Goal: Transaction & Acquisition: Book appointment/travel/reservation

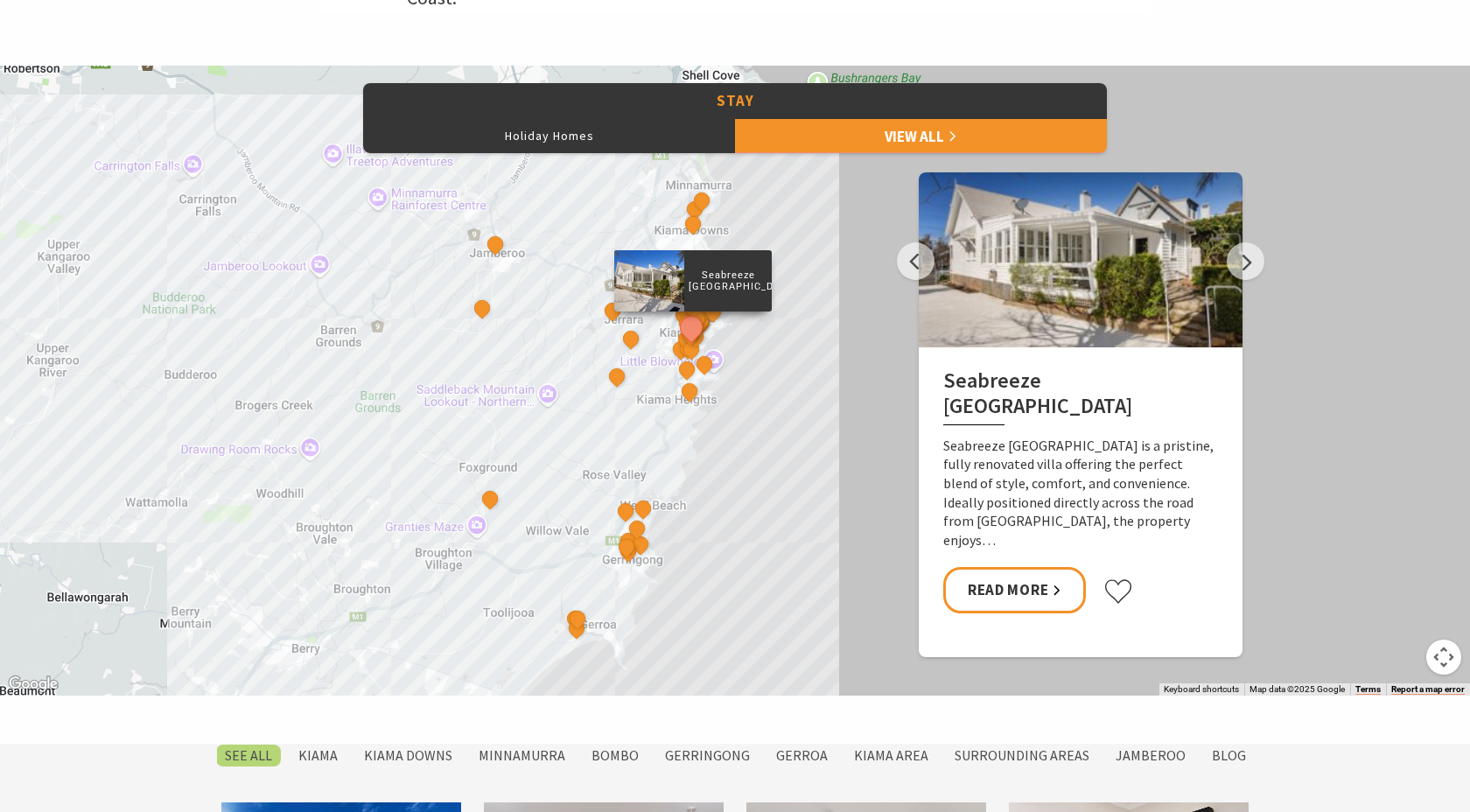
scroll to position [820, 0]
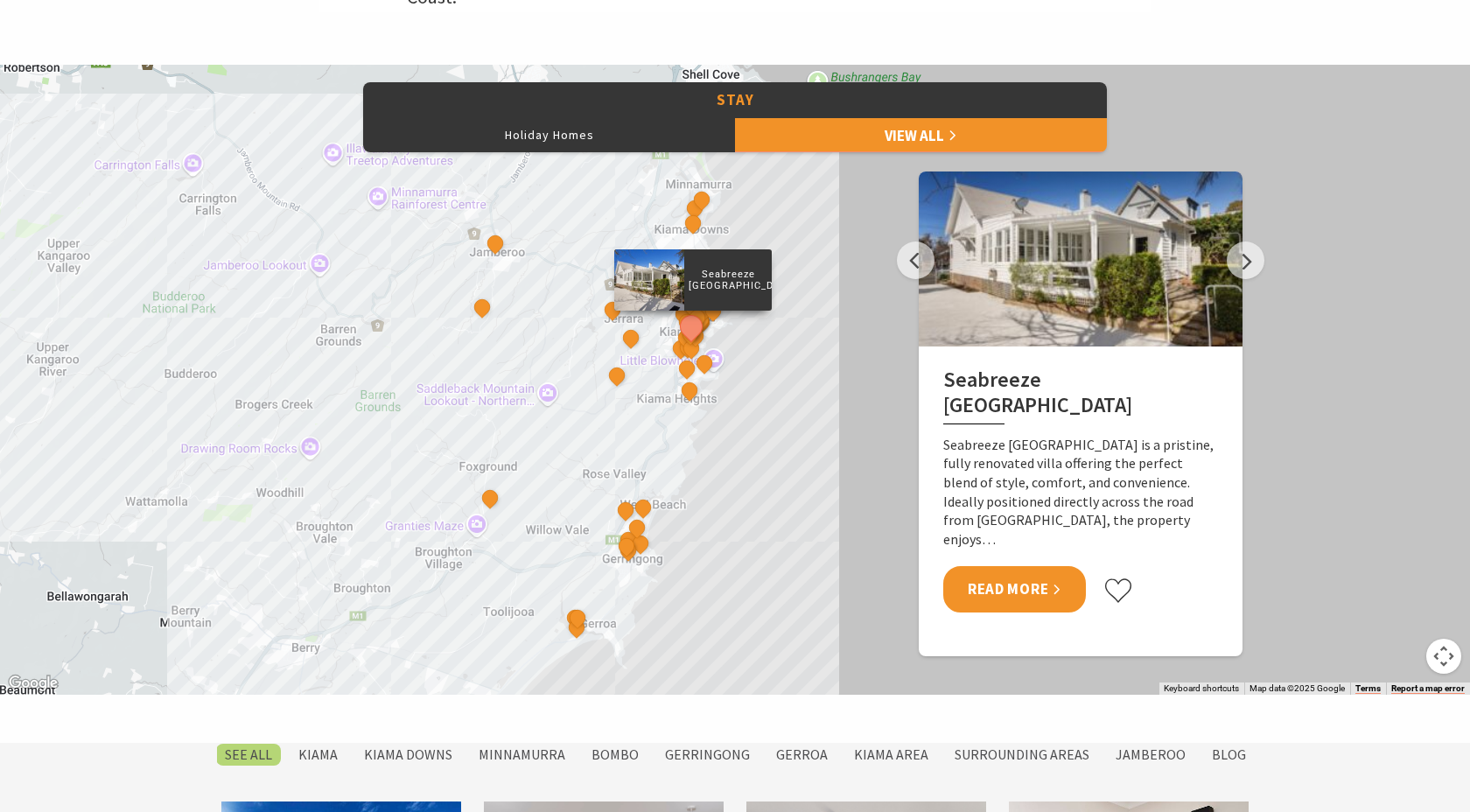
click at [1033, 596] on link "Read More" at bounding box center [1015, 589] width 143 height 46
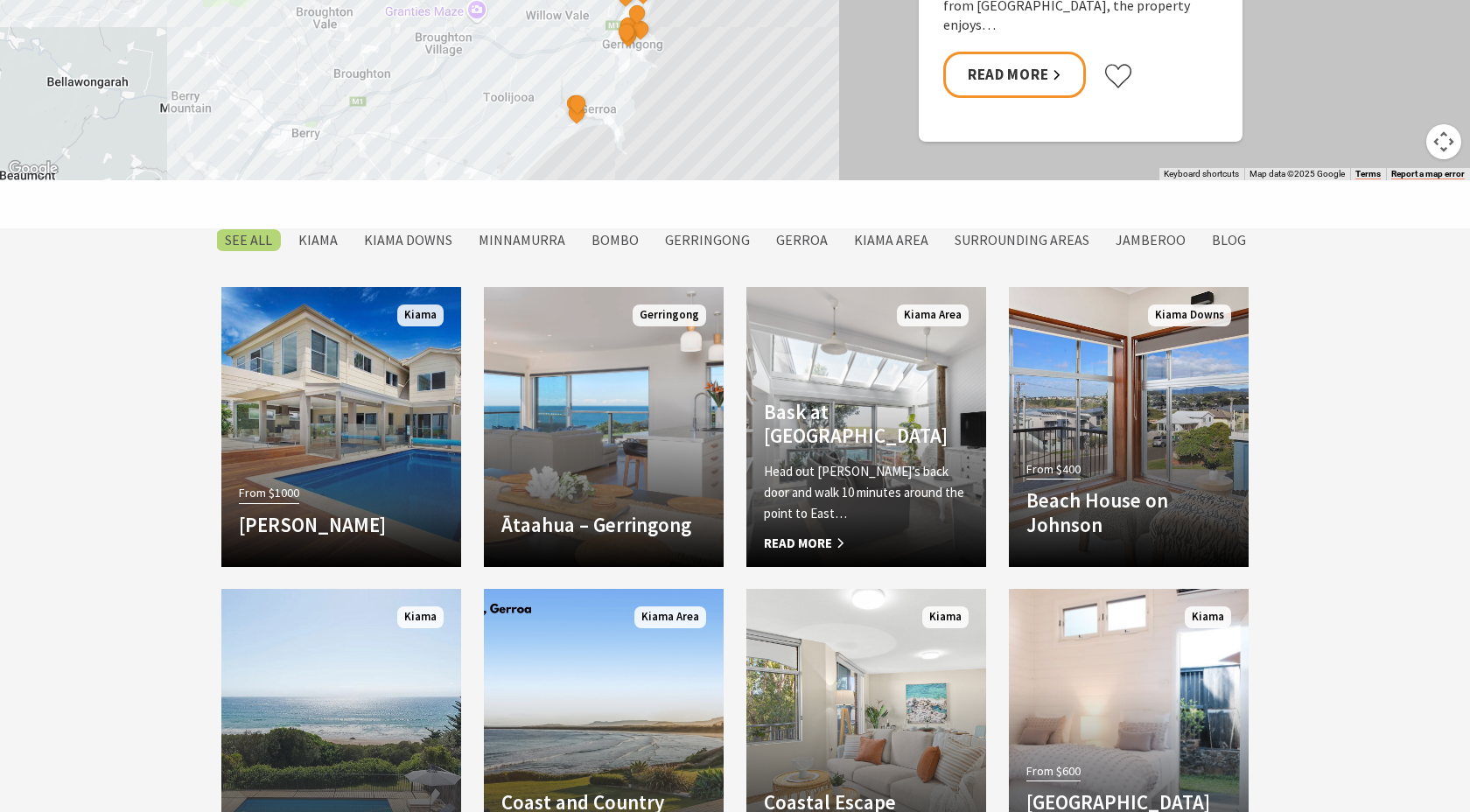
scroll to position [1351, 0]
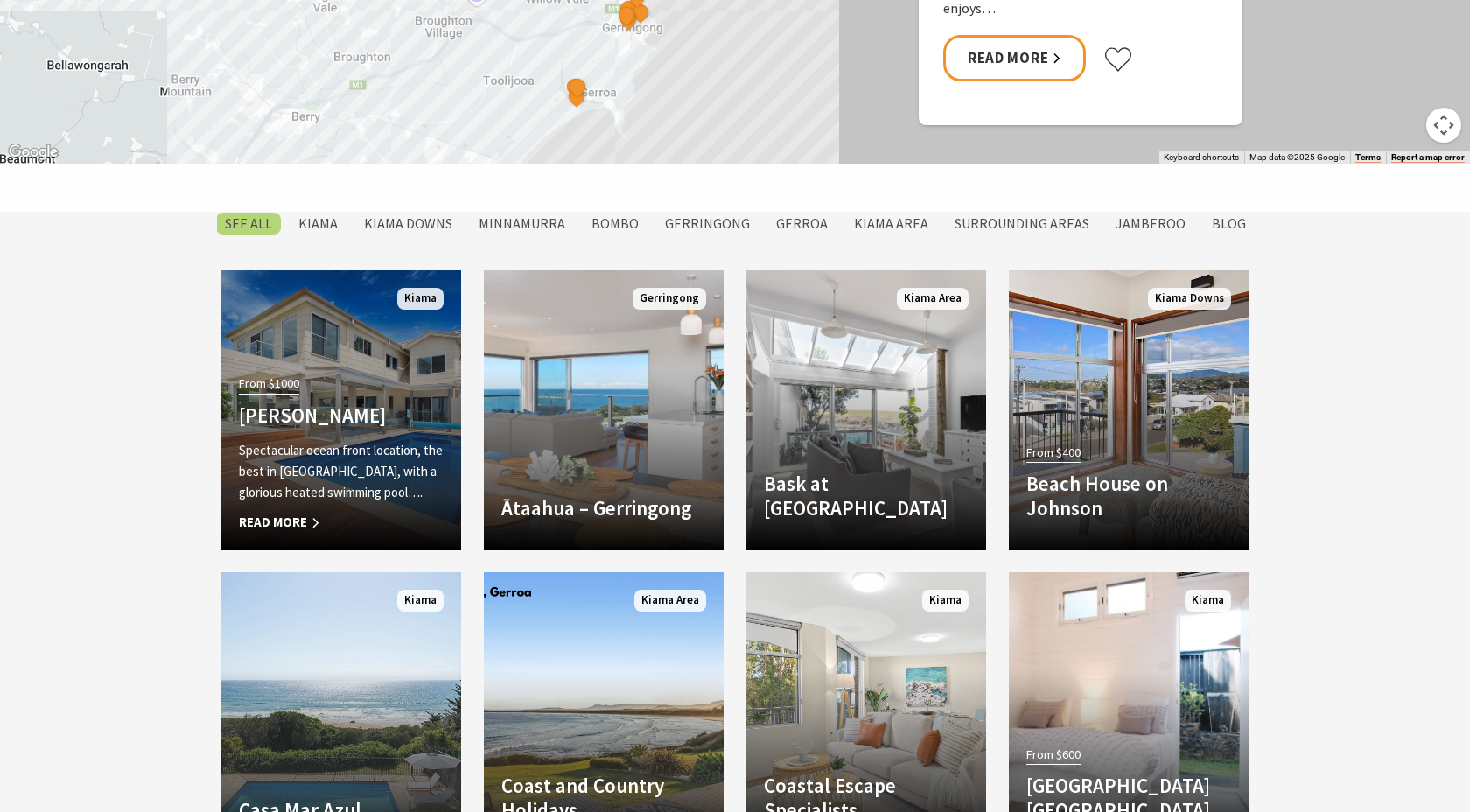
click at [402, 447] on p "Spectacular ocean front location, the best in Kiama, with a glorious heated swi…" at bounding box center [341, 472] width 205 height 63
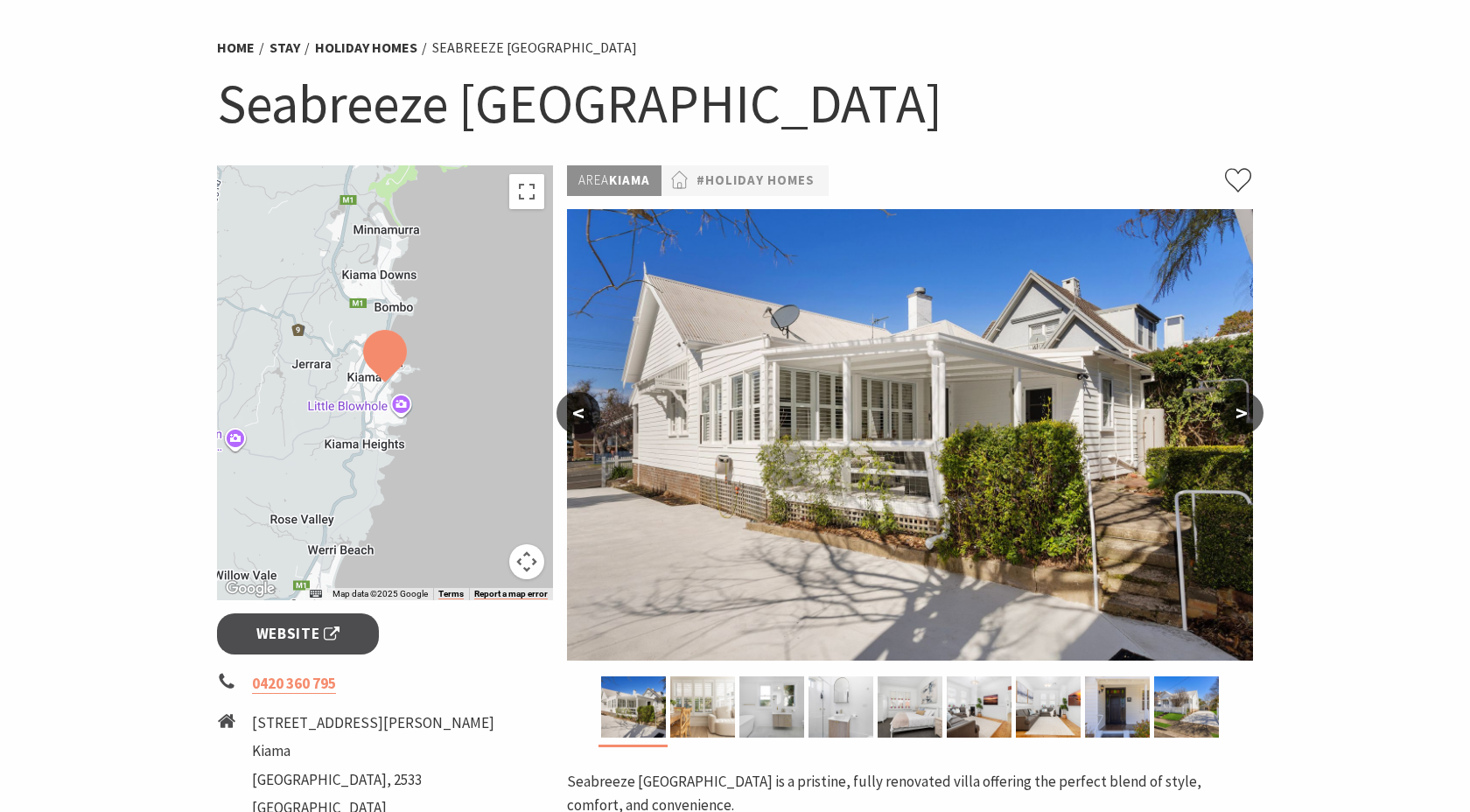
scroll to position [306, 0]
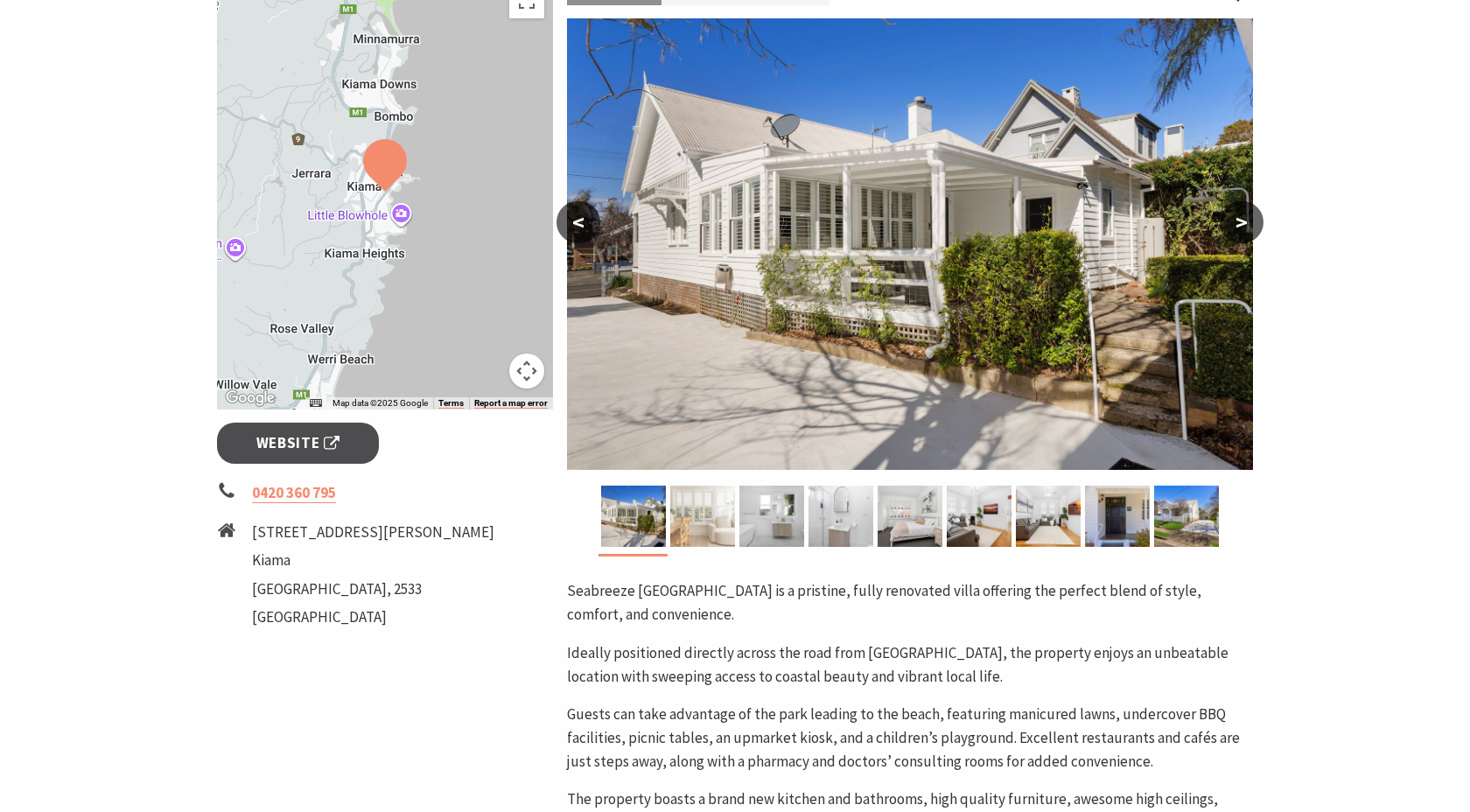
click at [690, 511] on img at bounding box center [702, 516] width 65 height 61
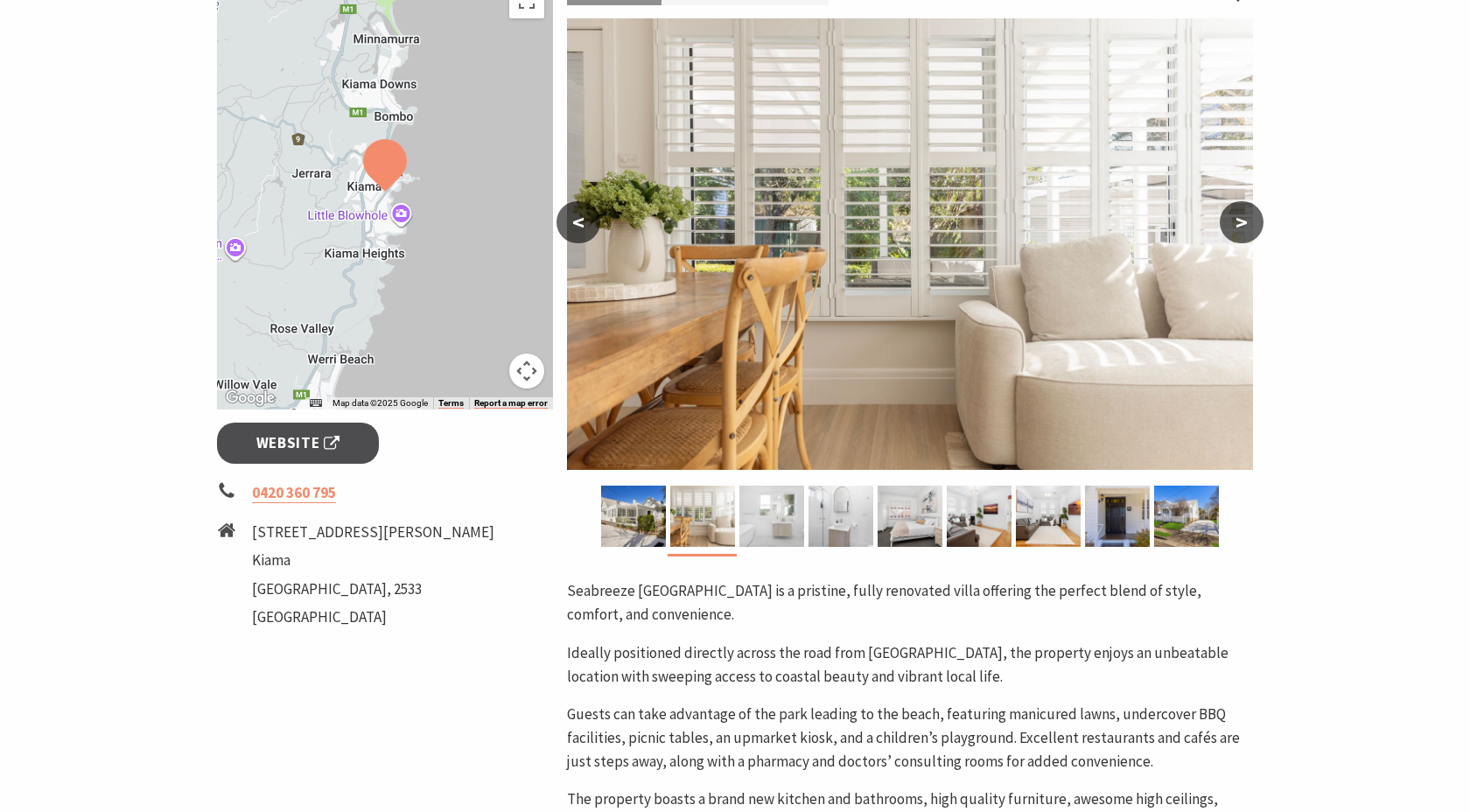
click at [772, 511] on img at bounding box center [771, 516] width 65 height 61
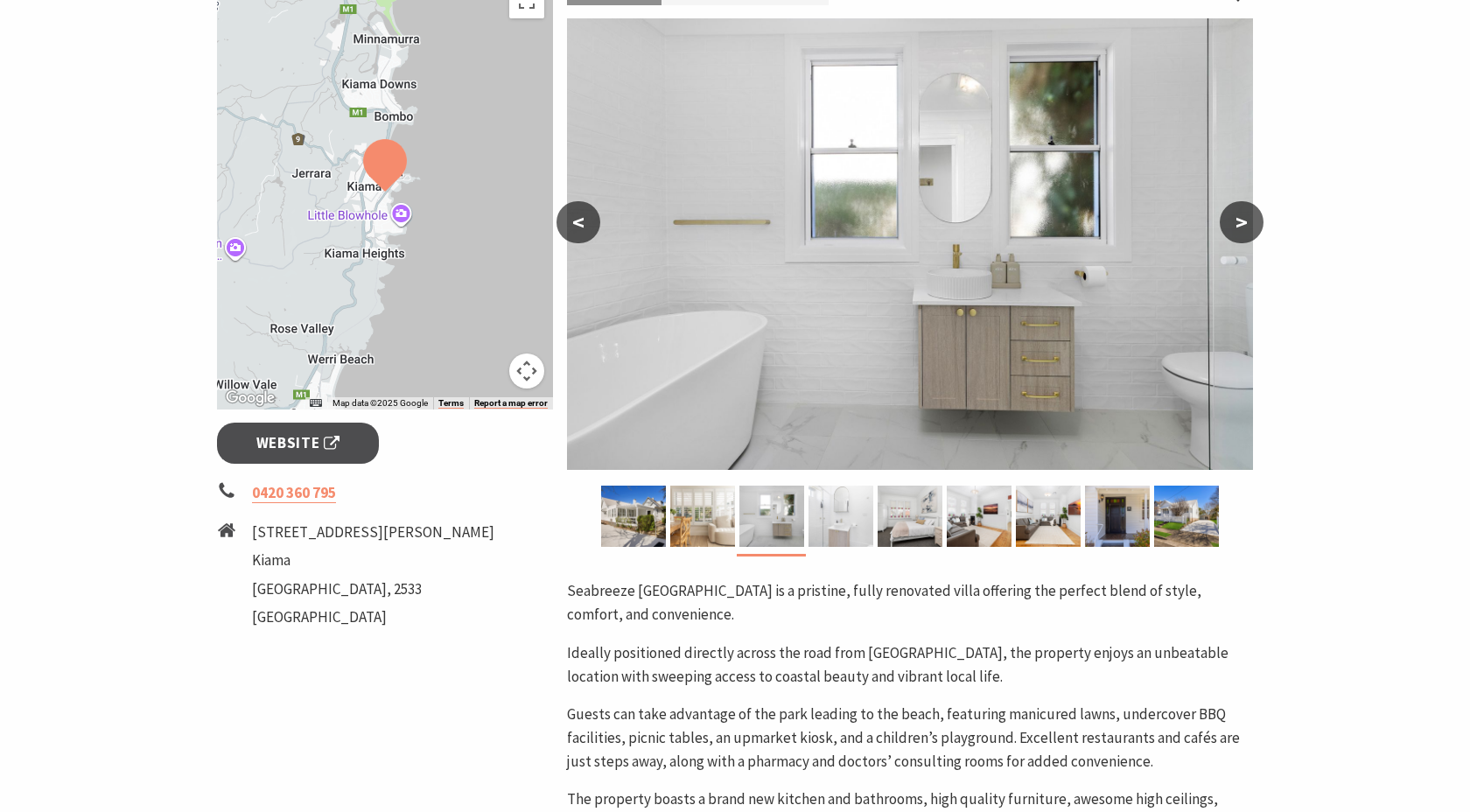
click at [870, 497] on img at bounding box center [841, 516] width 65 height 61
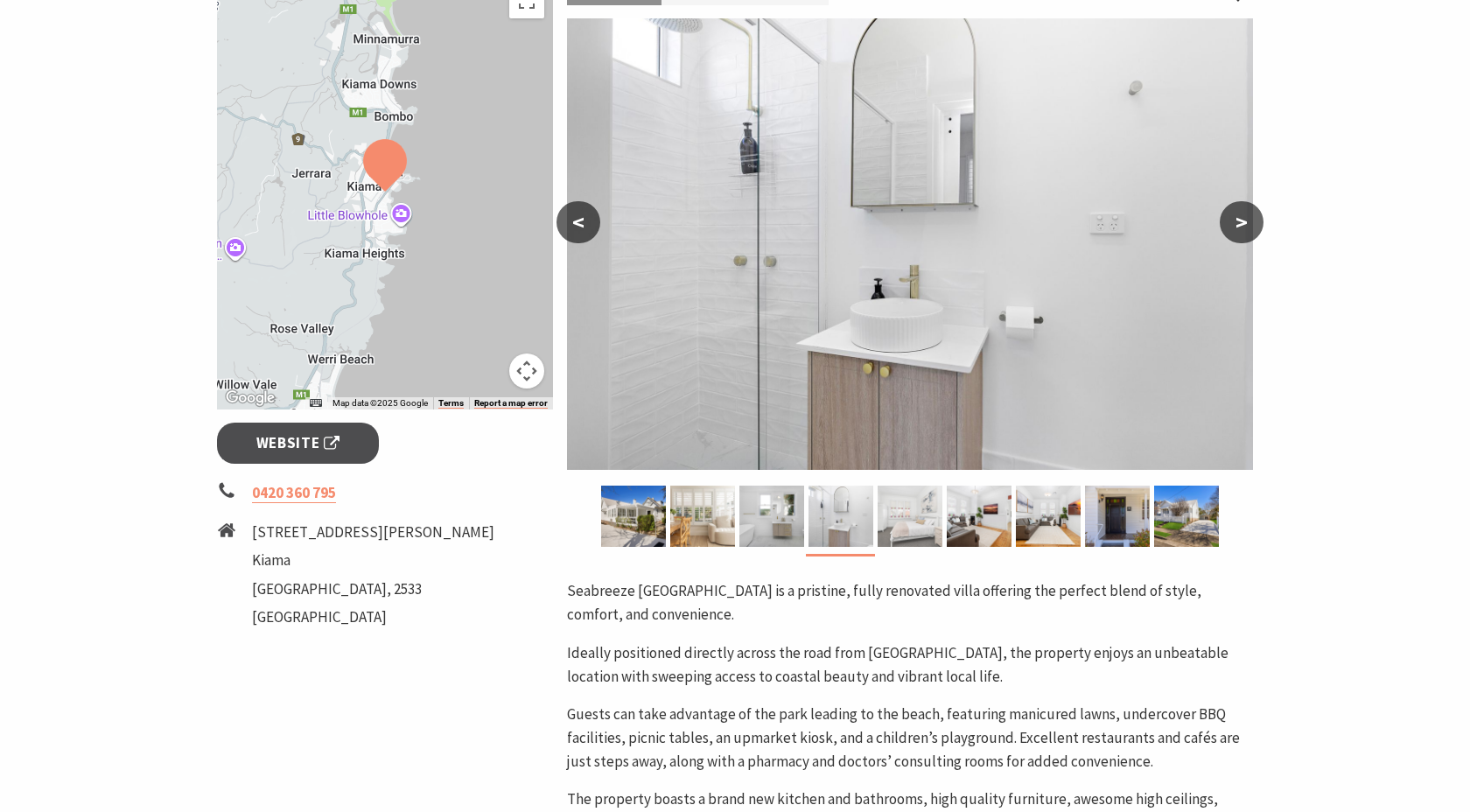
click at [910, 500] on img at bounding box center [910, 516] width 65 height 61
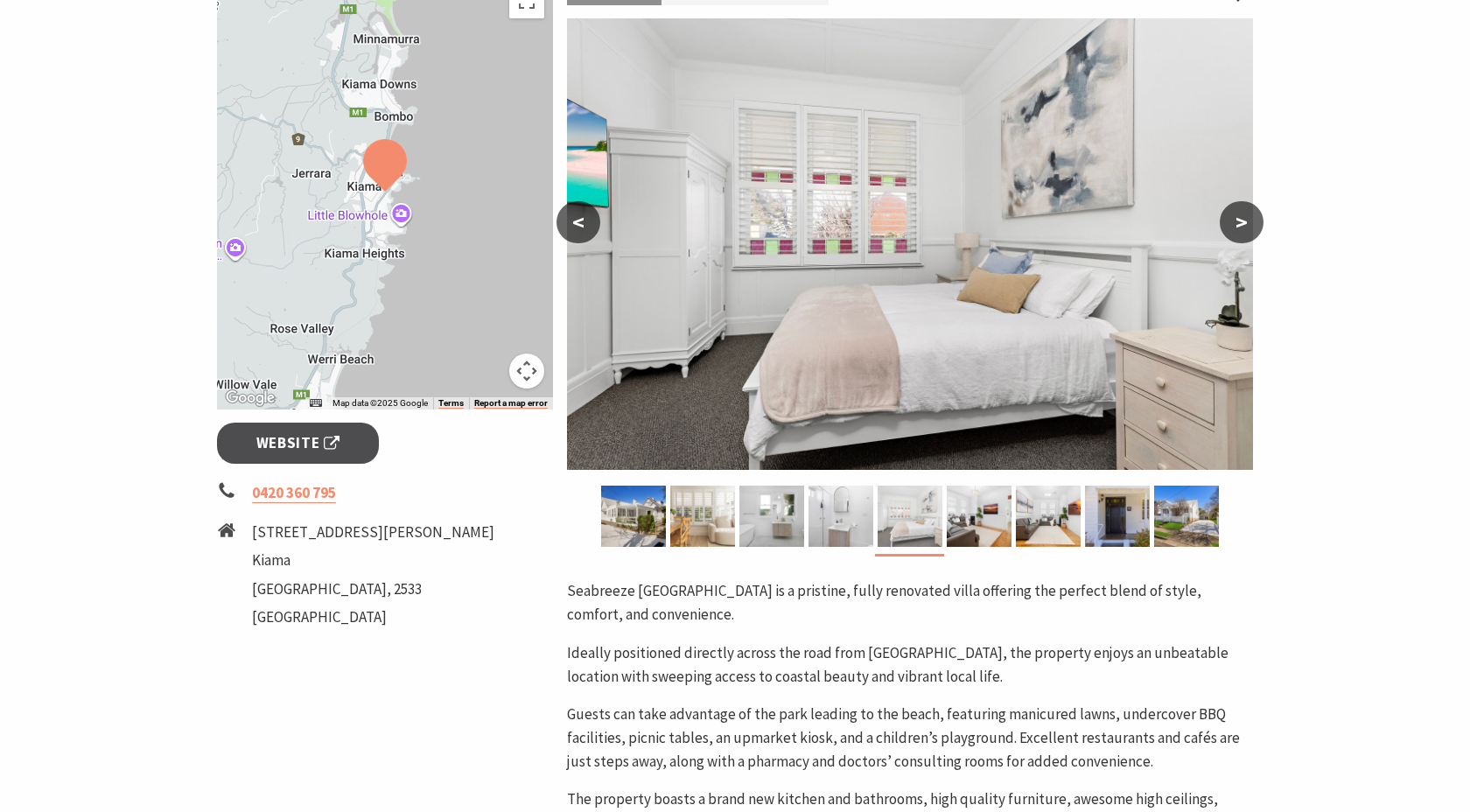
click at [941, 501] on img at bounding box center [910, 516] width 65 height 61
click at [966, 501] on img at bounding box center [979, 516] width 65 height 61
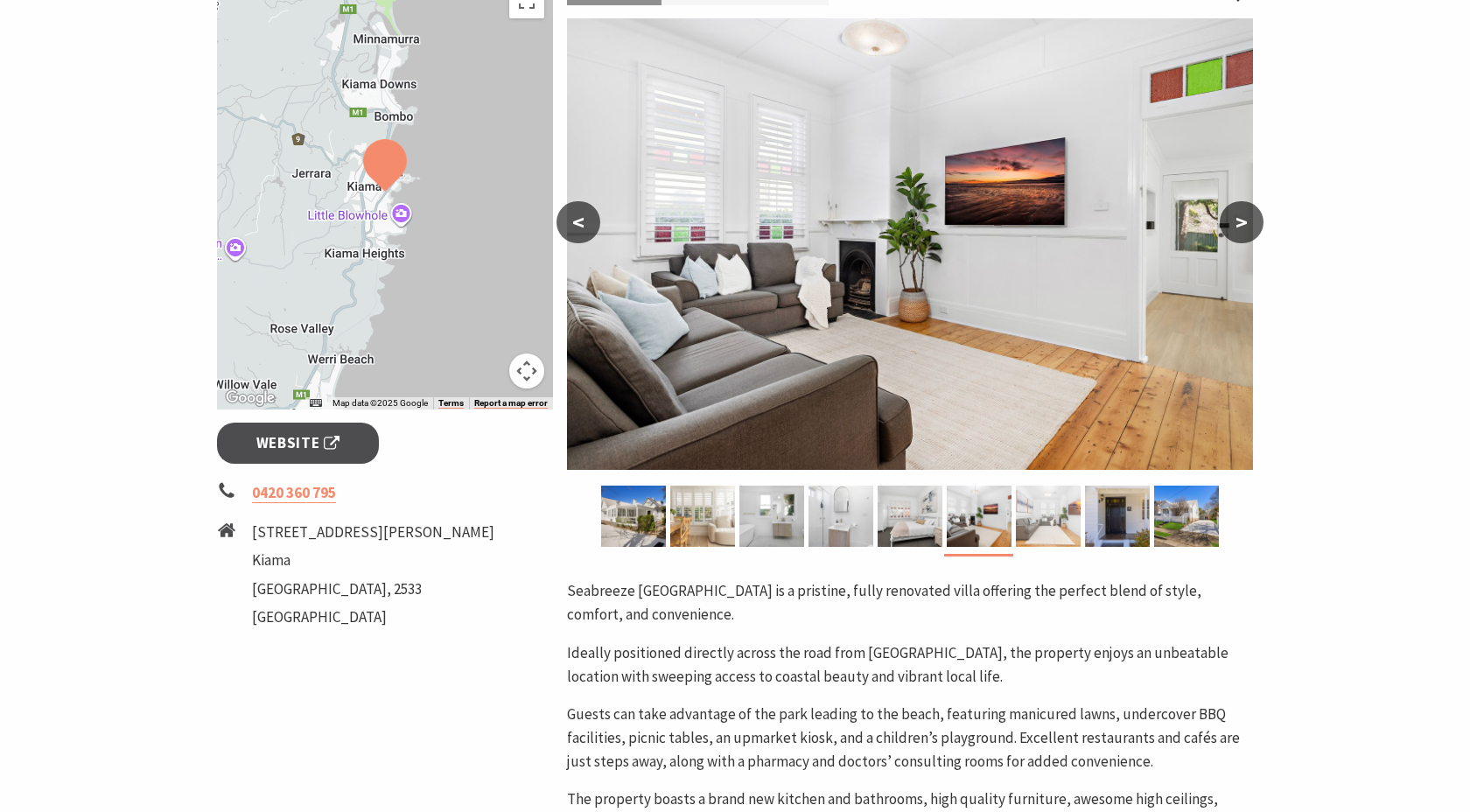
click at [1033, 516] on img at bounding box center [1048, 516] width 65 height 61
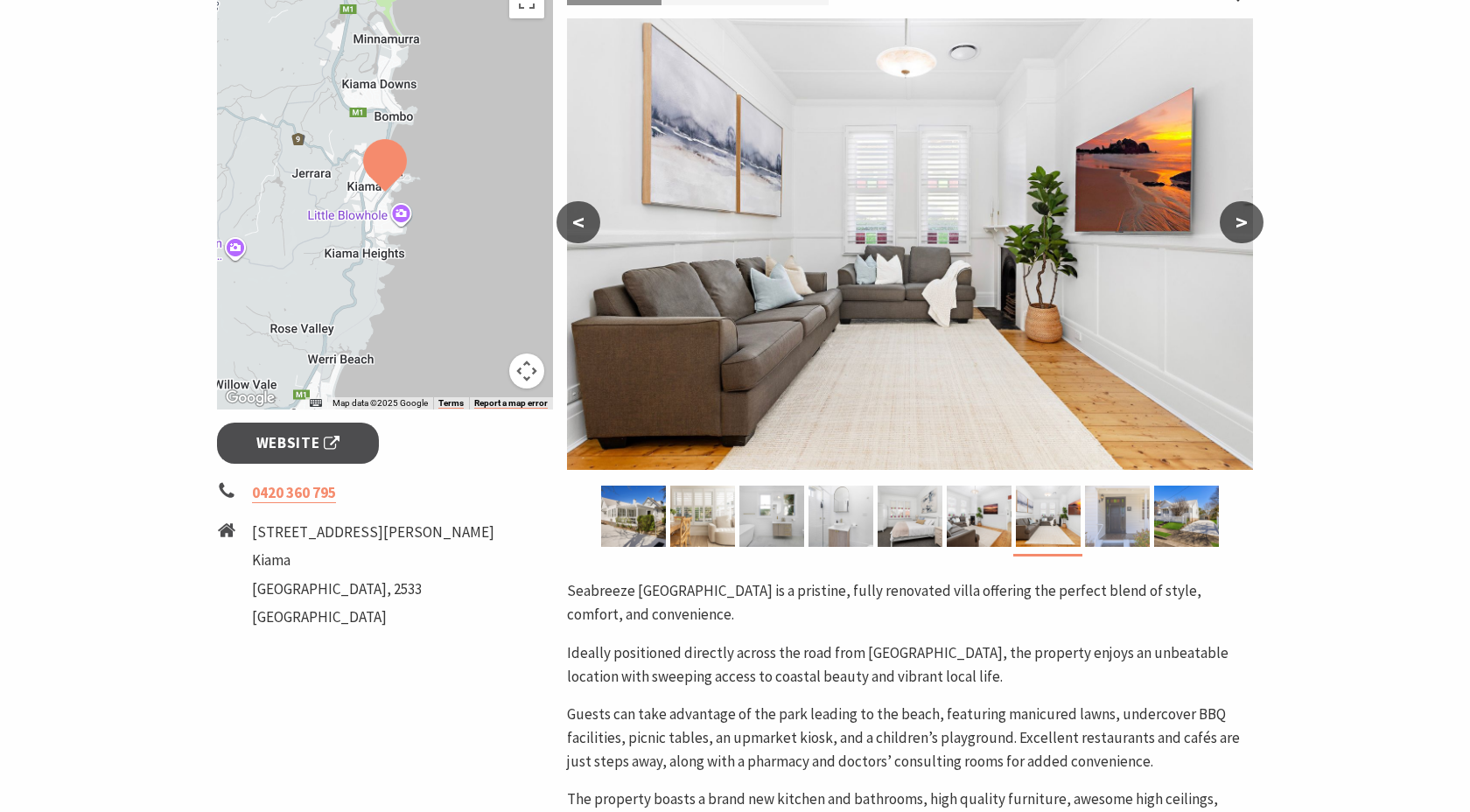
click at [1100, 508] on img at bounding box center [1117, 516] width 65 height 61
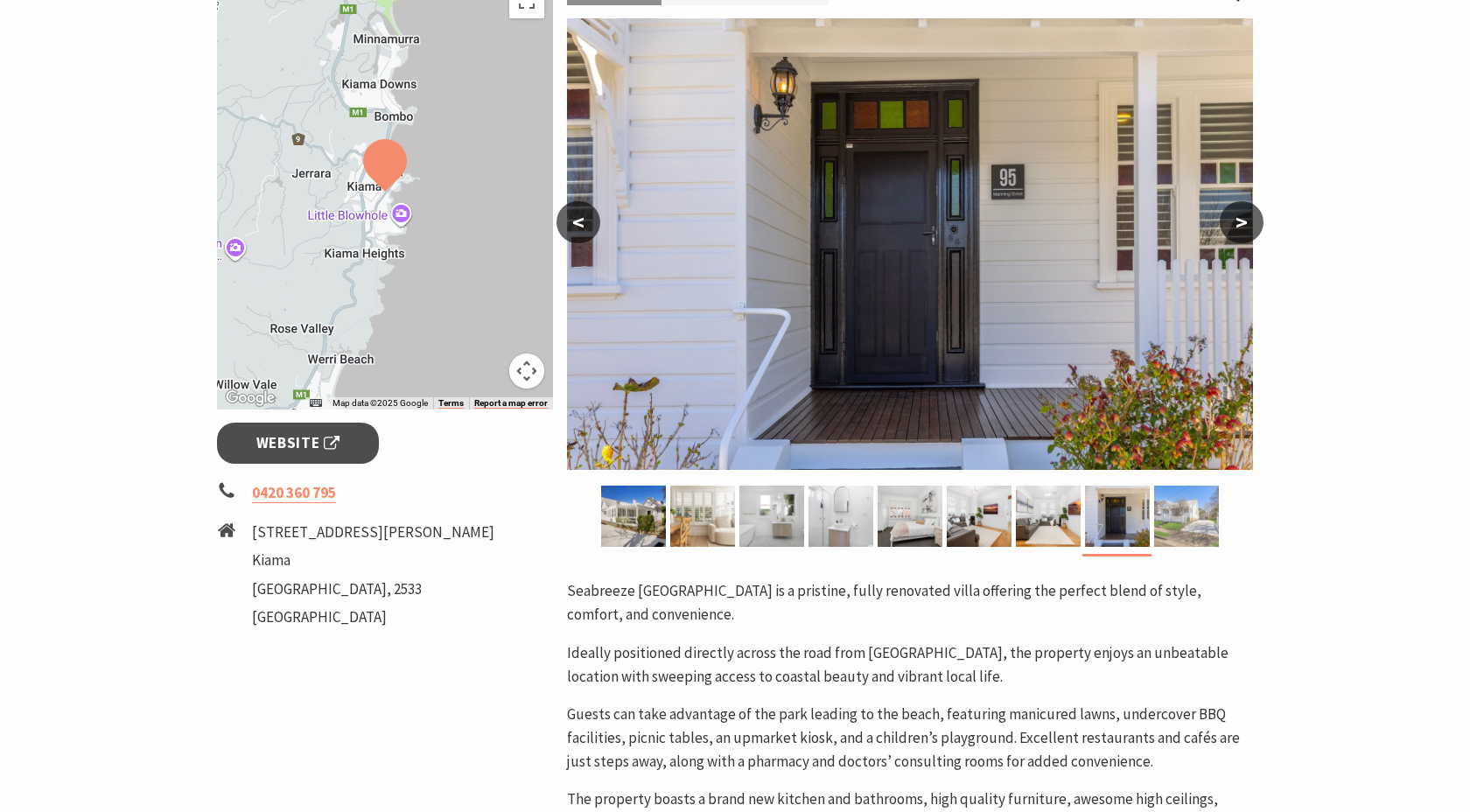
click at [1170, 503] on img at bounding box center [1187, 516] width 65 height 61
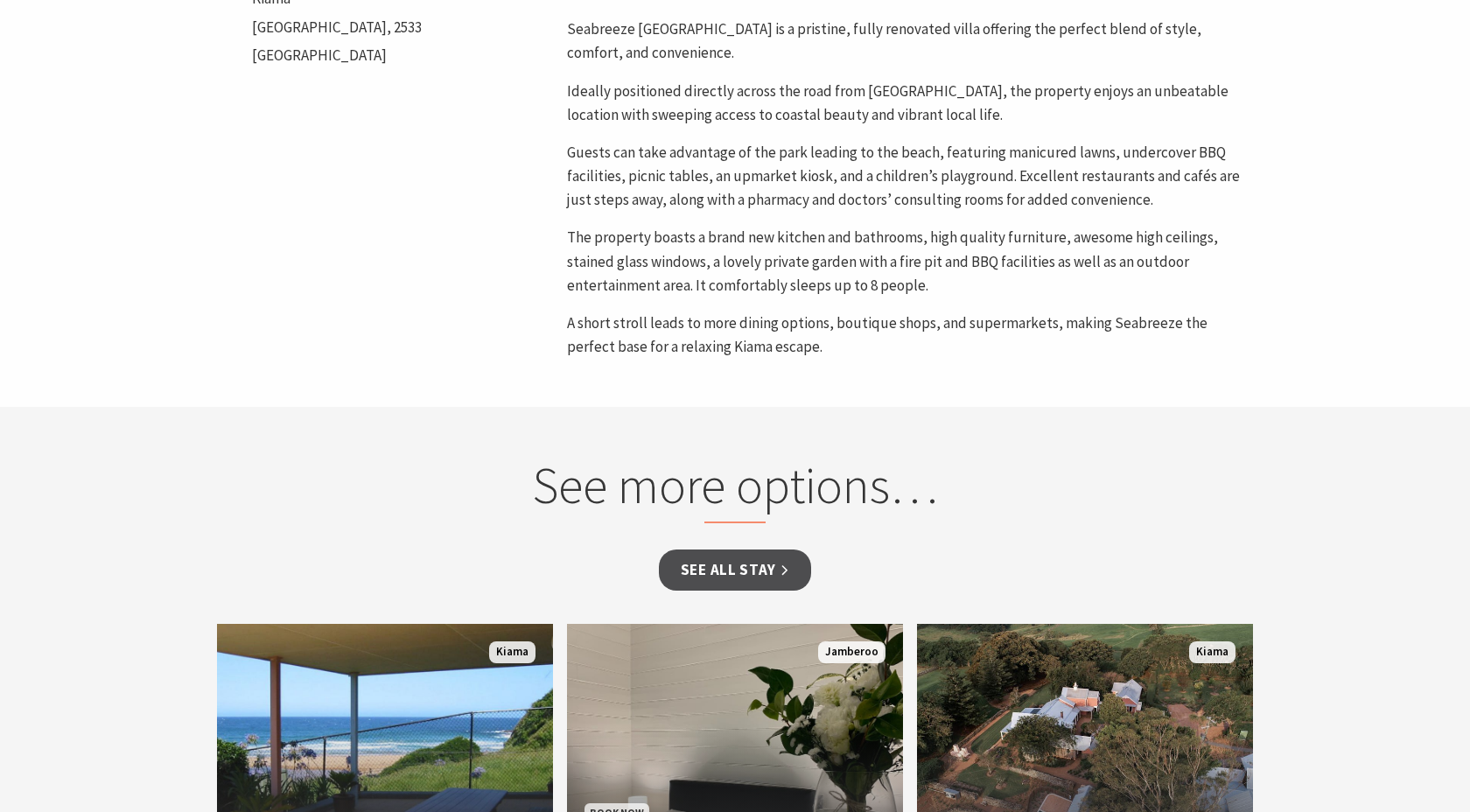
scroll to position [0, 0]
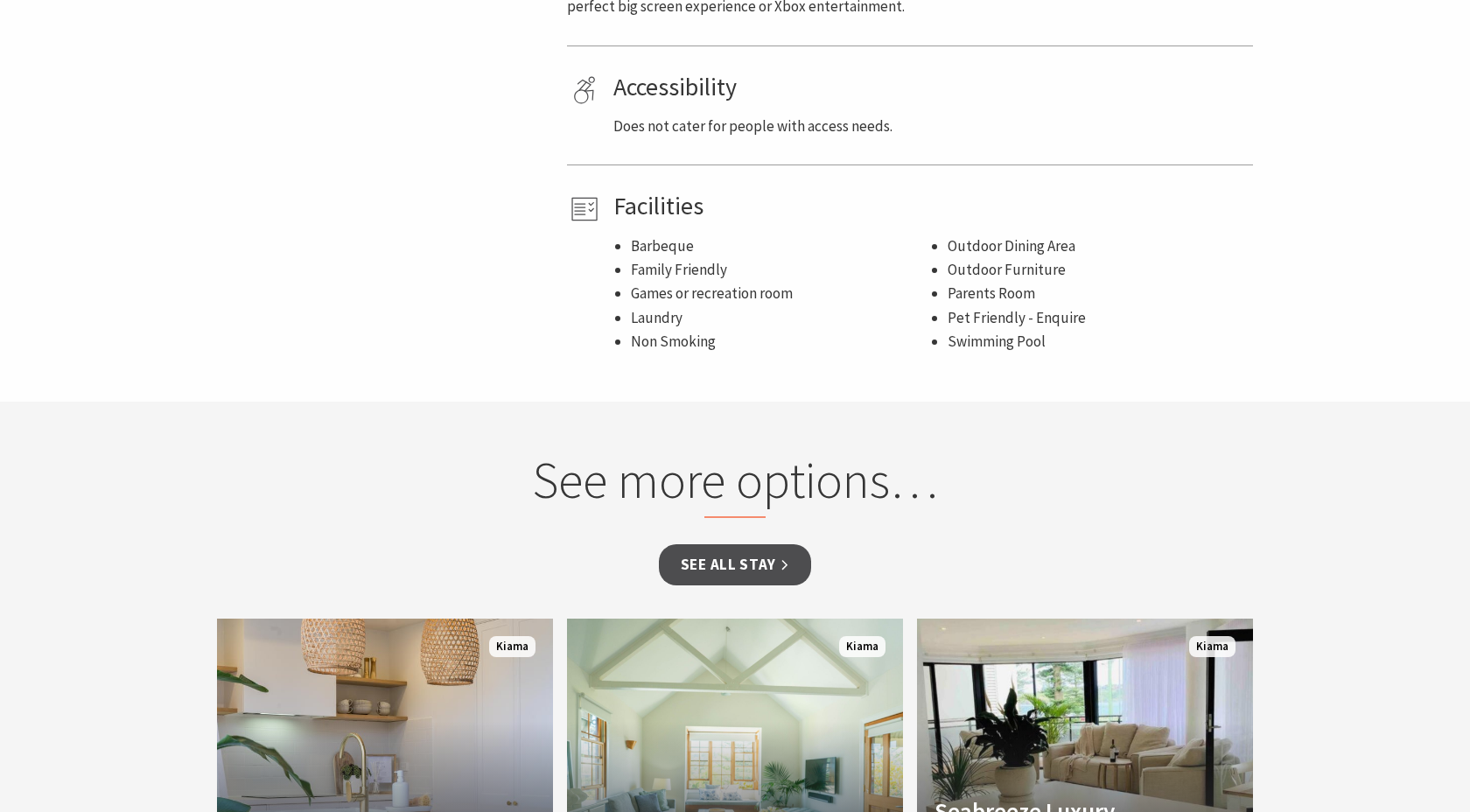
scroll to position [629, 0]
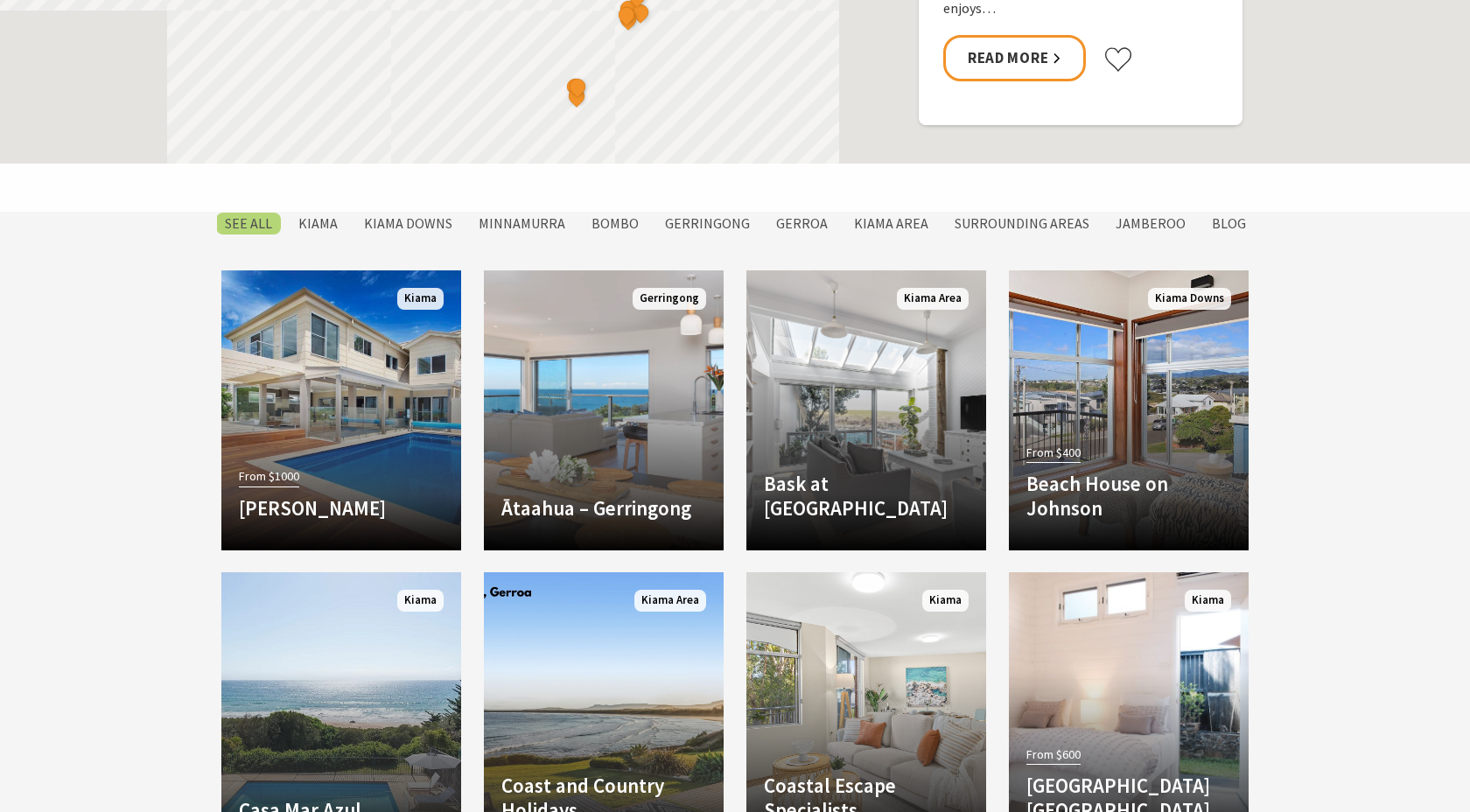
scroll to position [1351, 0]
